Goal: Information Seeking & Learning: Find specific fact

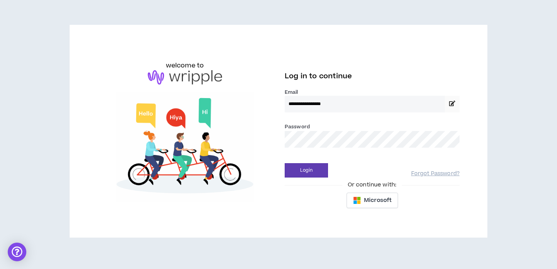
click at [285, 163] on button "Login" at bounding box center [306, 170] width 43 height 14
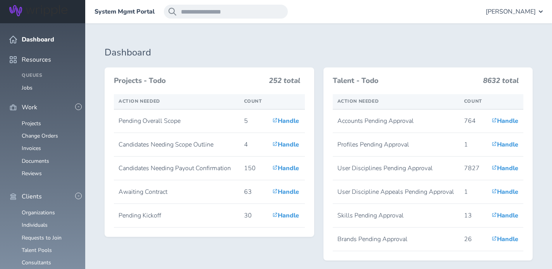
scroll to position [125, 0]
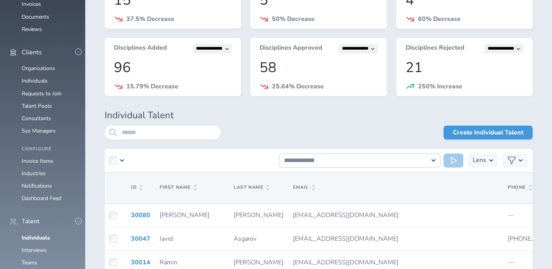
scroll to position [144, 0]
click at [176, 137] on input "search" at bounding box center [163, 132] width 116 height 14
type input "**********"
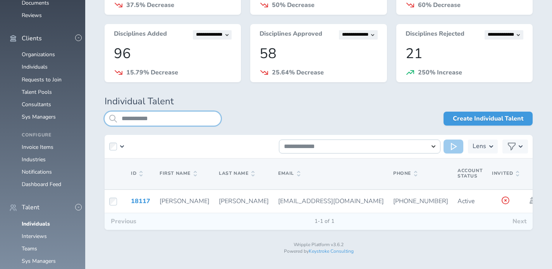
scroll to position [163, 0]
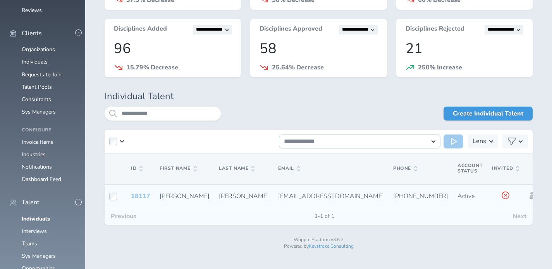
click at [142, 197] on link "18117" at bounding box center [140, 196] width 19 height 9
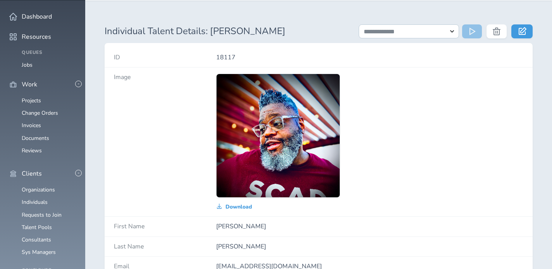
scroll to position [25, 0]
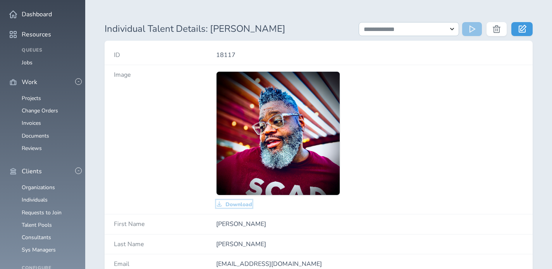
click at [231, 203] on span "Download" at bounding box center [238, 204] width 27 height 6
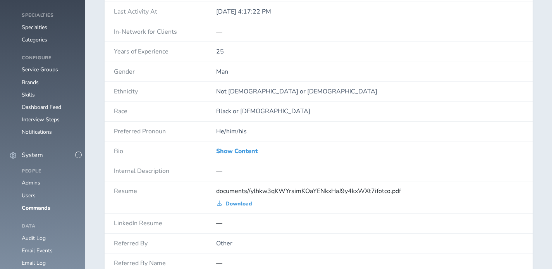
scroll to position [552, 0]
click at [227, 151] on link "Show Content" at bounding box center [236, 150] width 41 height 7
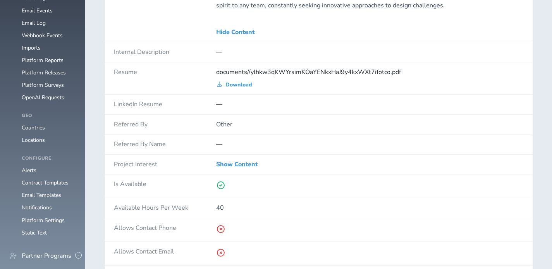
scroll to position [793, 0]
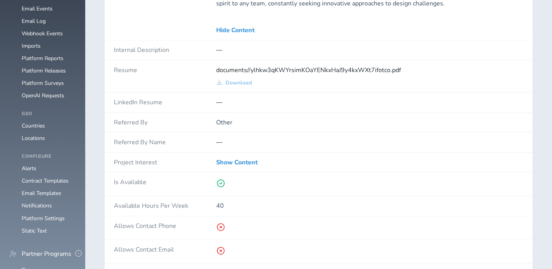
click at [236, 78] on div "documents//ylhkw3qKWYrsimKOaYENkxHaJ9y4kxWXt7ifotco.pdf Download" at bounding box center [369, 76] width 307 height 19
click at [236, 82] on span "Download" at bounding box center [238, 83] width 27 height 6
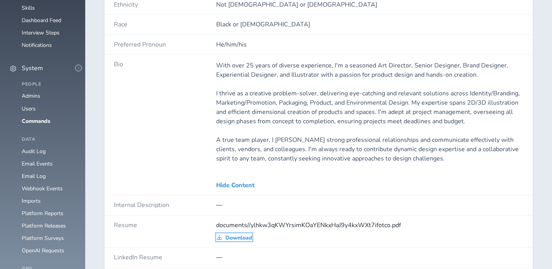
scroll to position [637, 0]
click at [365, 144] on p "A true team player, I [PERSON_NAME] strong professional relationships and commu…" at bounding box center [369, 150] width 307 height 28
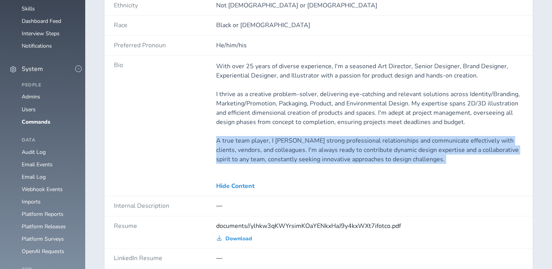
click at [365, 144] on p "A true team player, I [PERSON_NAME] strong professional relationships and commu…" at bounding box center [369, 150] width 307 height 28
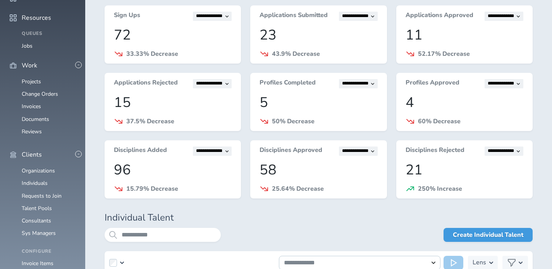
scroll to position [116, 0]
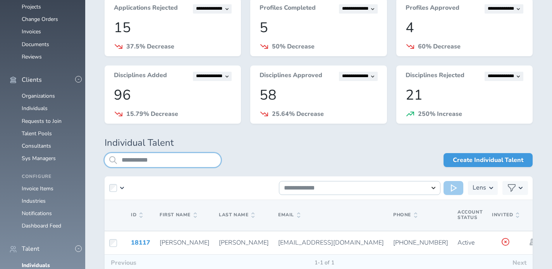
click at [157, 161] on input "**********" at bounding box center [163, 160] width 116 height 14
type input "**********"
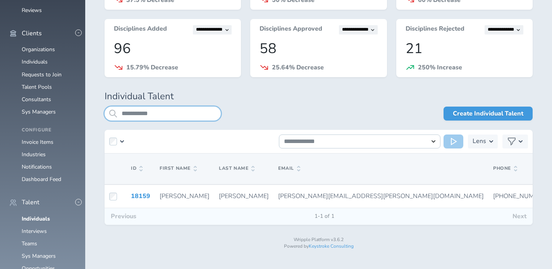
scroll to position [163, 0]
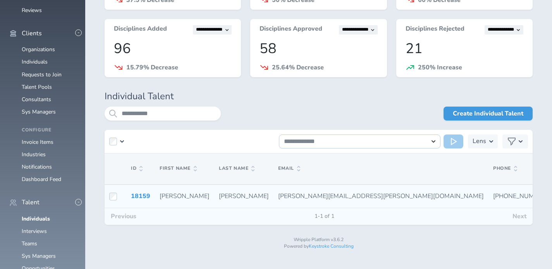
click at [135, 190] on td "18159" at bounding box center [140, 196] width 29 height 24
click at [135, 196] on link "18159" at bounding box center [140, 196] width 19 height 9
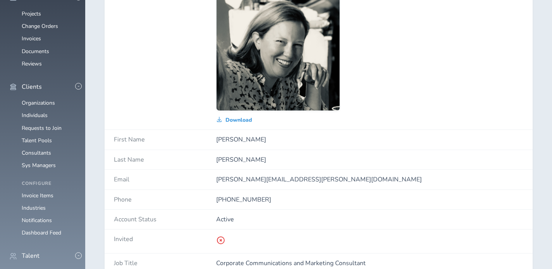
scroll to position [110, 0]
click at [228, 118] on span "Download" at bounding box center [238, 119] width 27 height 6
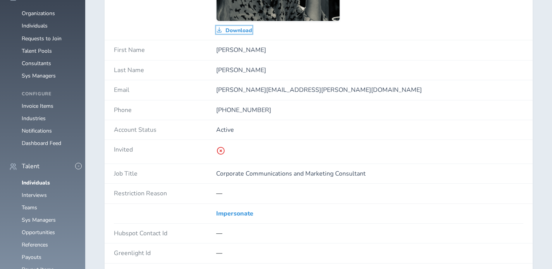
scroll to position [201, 0]
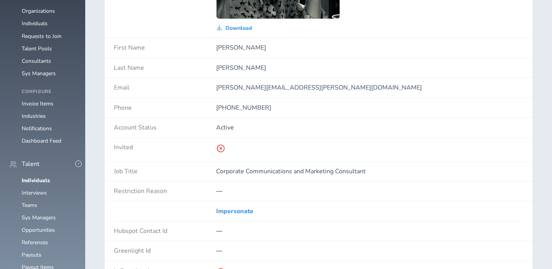
click at [242, 171] on p "Corporate Communications and Marketing Consultant" at bounding box center [369, 171] width 307 height 7
copy p "Corporate Communications and Marketing Consultant"
